Goal: Information Seeking & Learning: Learn about a topic

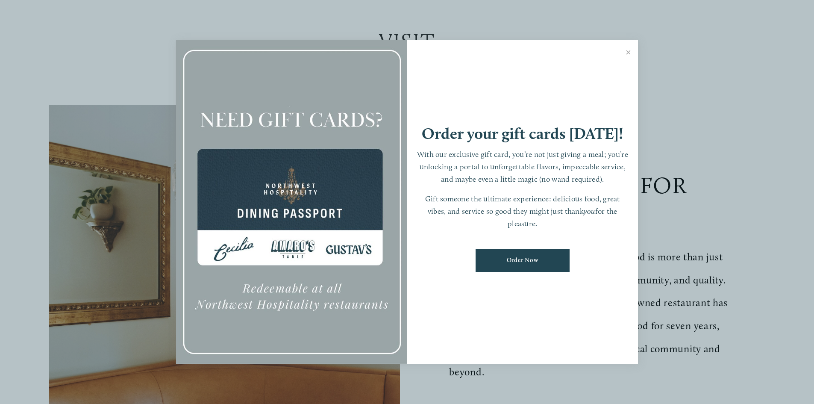
scroll to position [470, 0]
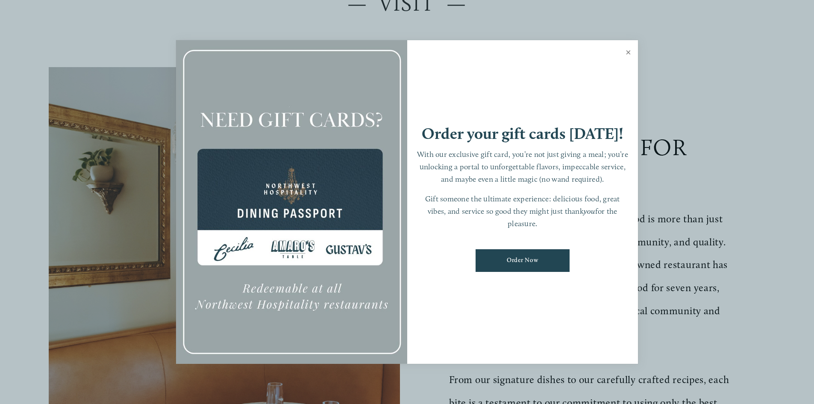
click at [628, 51] on link "Close" at bounding box center [628, 53] width 17 height 24
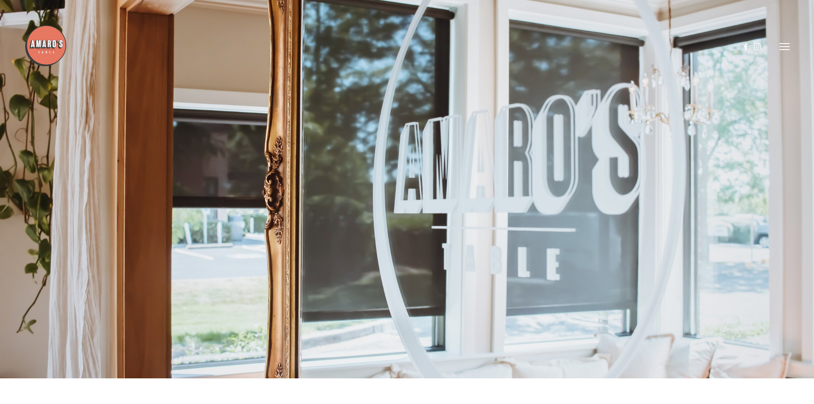
scroll to position [0, 0]
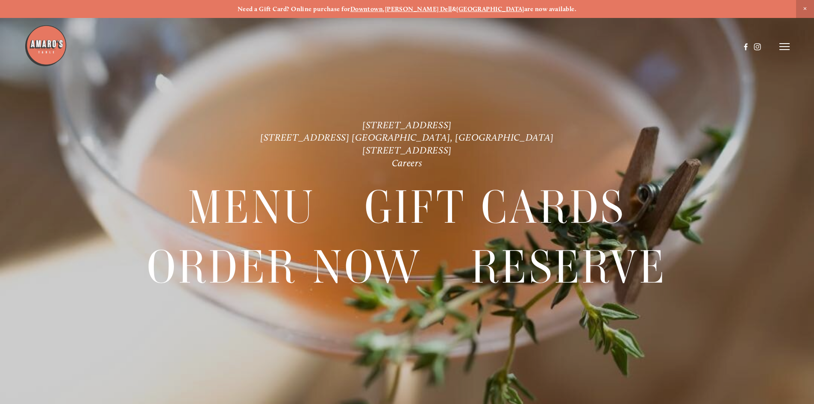
click at [803, 7] on span "Close Announcement" at bounding box center [805, 9] width 18 height 18
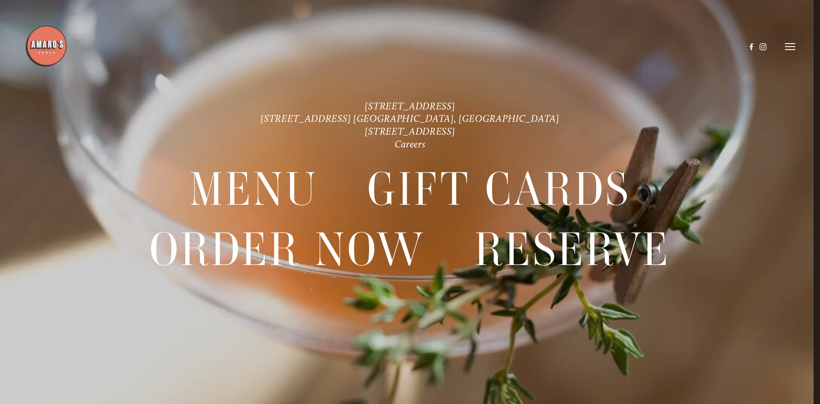
click at [789, 45] on icon at bounding box center [790, 47] width 10 height 8
click at [667, 47] on span "Visit" at bounding box center [674, 46] width 15 height 8
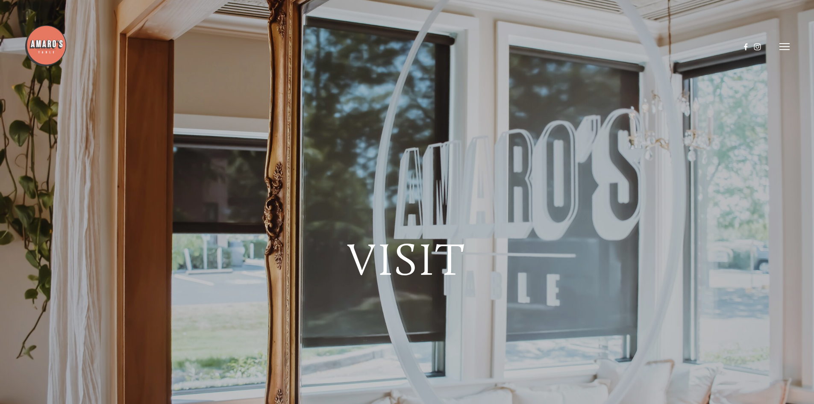
click at [785, 46] on icon at bounding box center [784, 47] width 10 height 8
click at [602, 45] on span "Menu" at bounding box center [605, 46] width 18 height 8
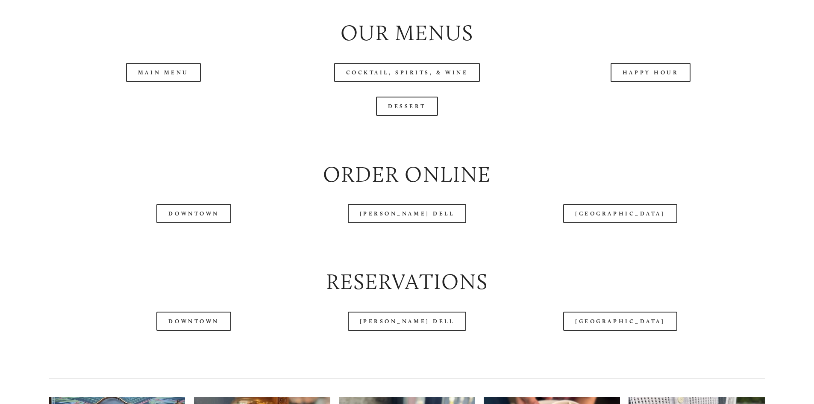
scroll to position [982, 0]
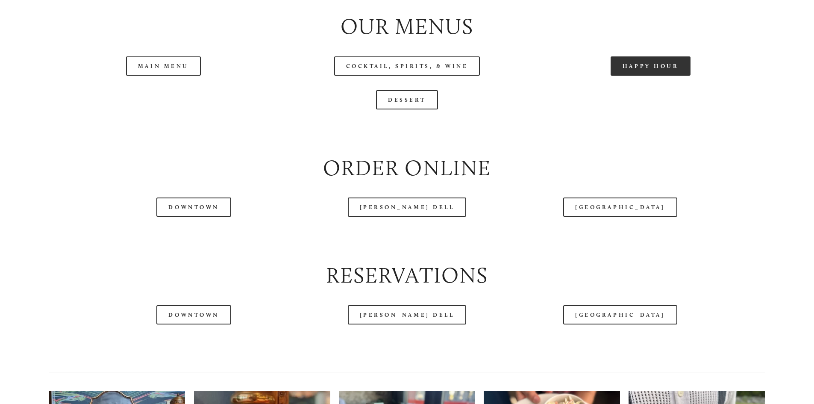
click at [680, 76] on link "Happy Hour" at bounding box center [650, 65] width 80 height 19
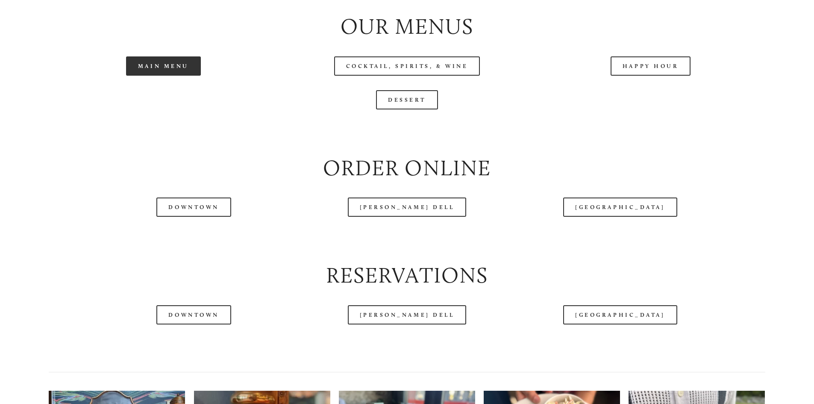
click at [176, 76] on link "Main Menu" at bounding box center [163, 65] width 75 height 19
